Goal: Task Accomplishment & Management: Use online tool/utility

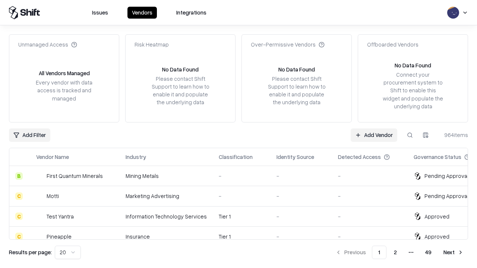
click at [374, 135] on link "Add Vendor" at bounding box center [374, 135] width 47 height 13
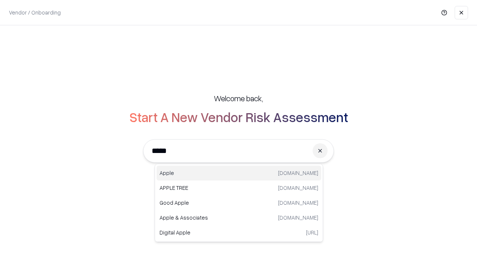
click at [239, 173] on div "Apple [DOMAIN_NAME]" at bounding box center [239, 173] width 165 height 15
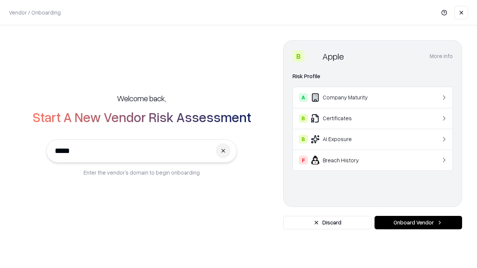
type input "*****"
click at [418, 223] on button "Onboard Vendor" at bounding box center [419, 222] width 88 height 13
